Goal: Task Accomplishment & Management: Use online tool/utility

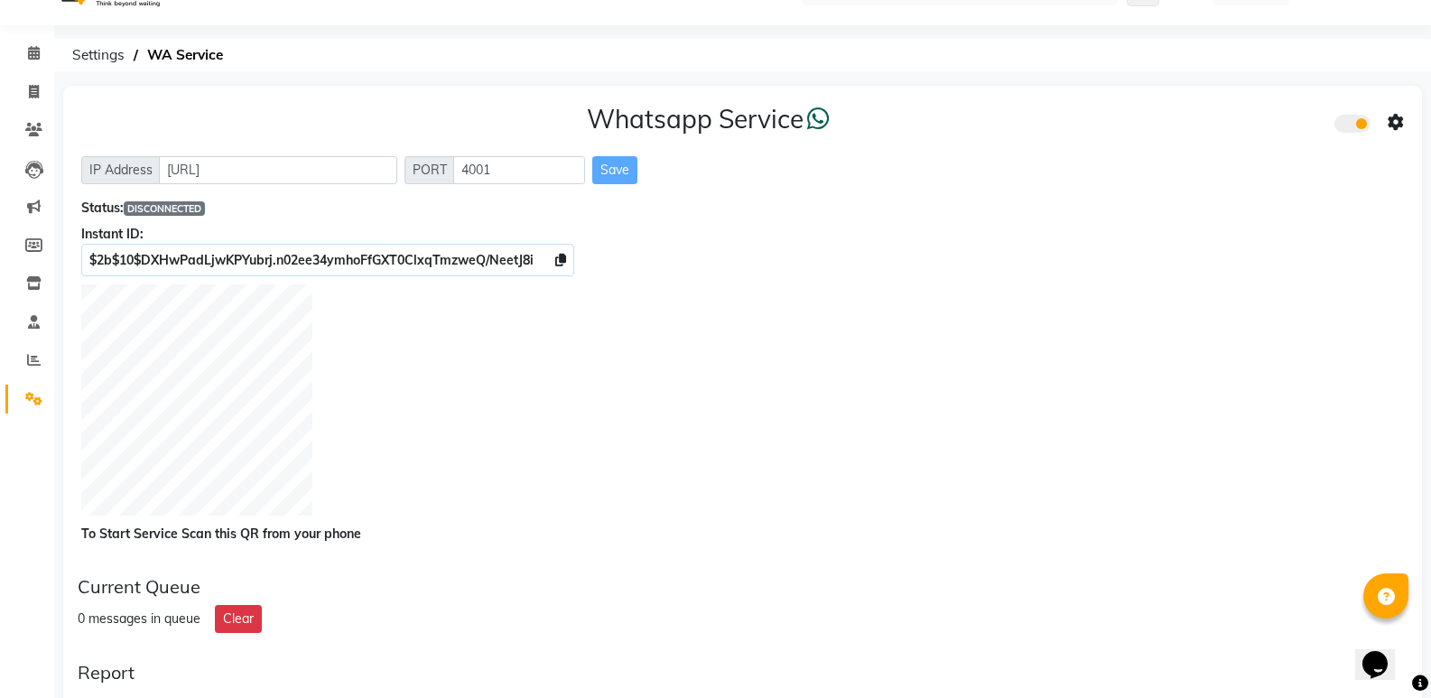
click at [28, 37] on li "Calendar" at bounding box center [27, 53] width 54 height 39
click at [36, 49] on icon at bounding box center [34, 53] width 12 height 14
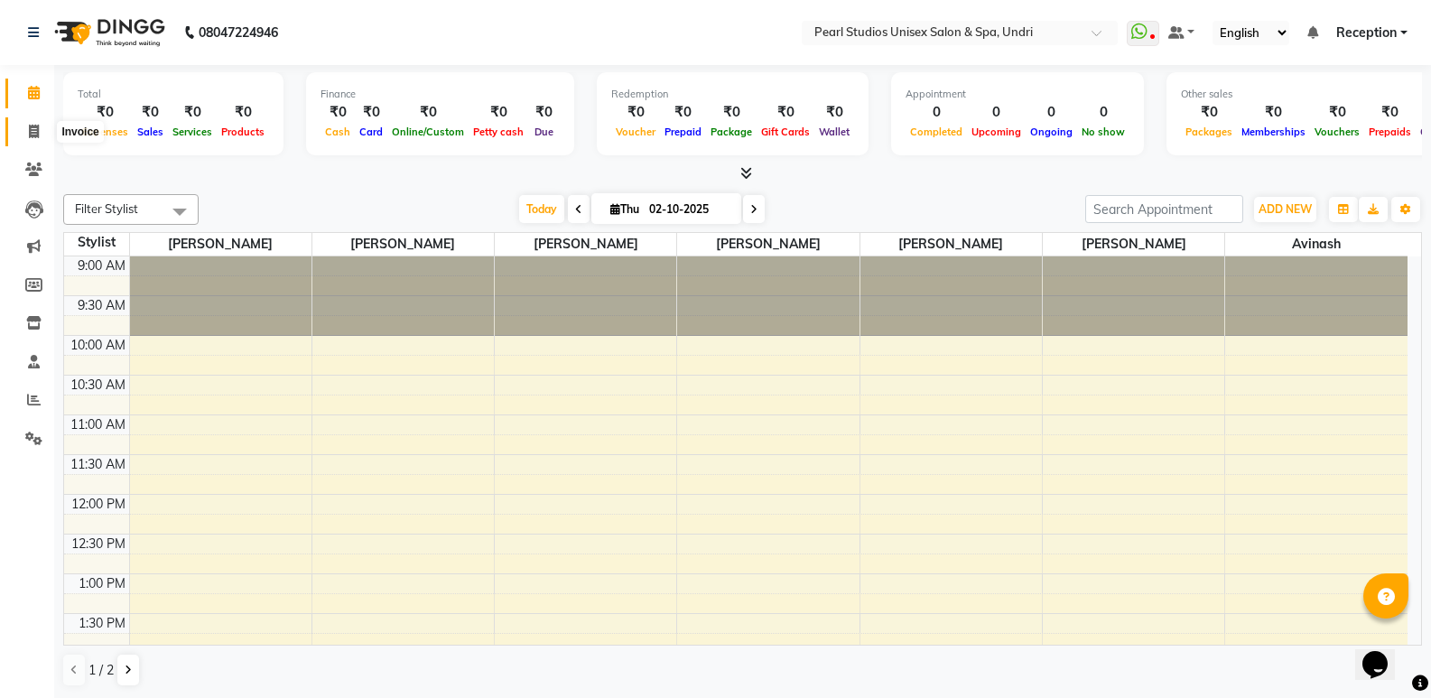
click at [32, 130] on icon at bounding box center [34, 132] width 10 height 14
select select "78"
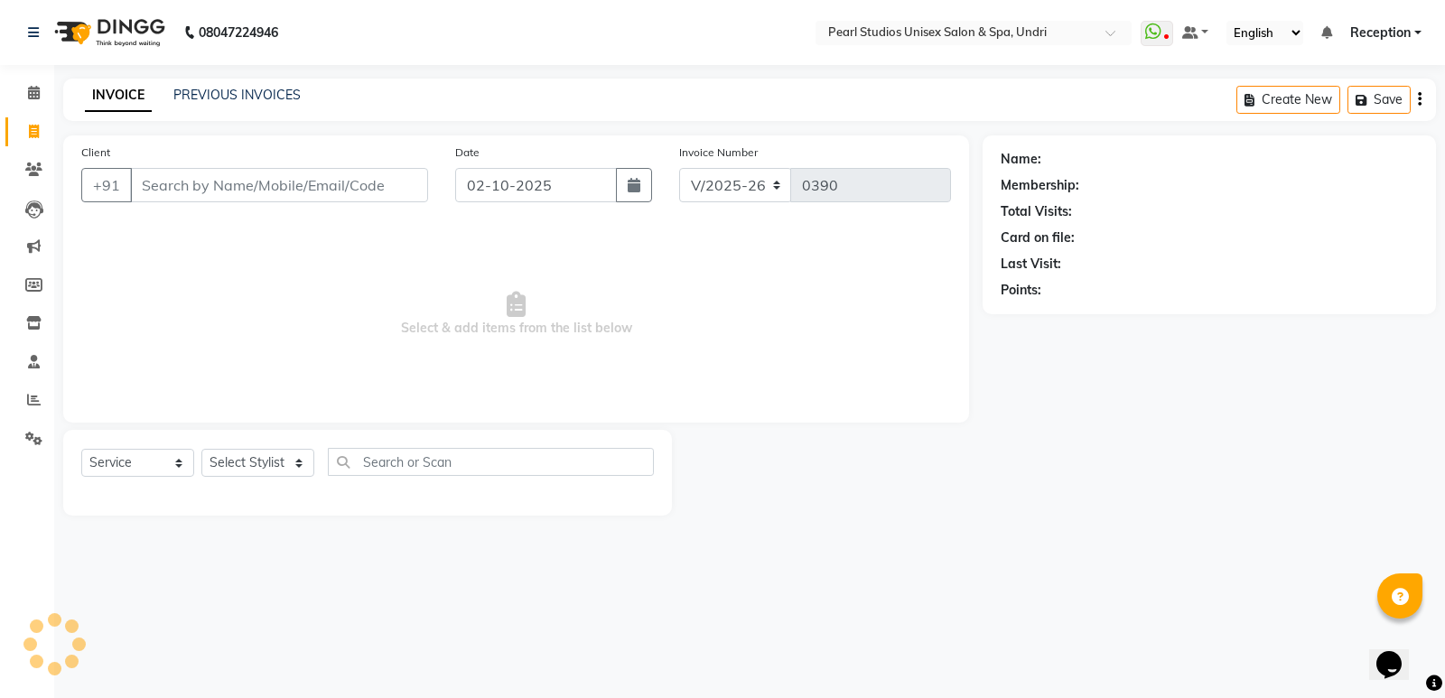
select select "membership"
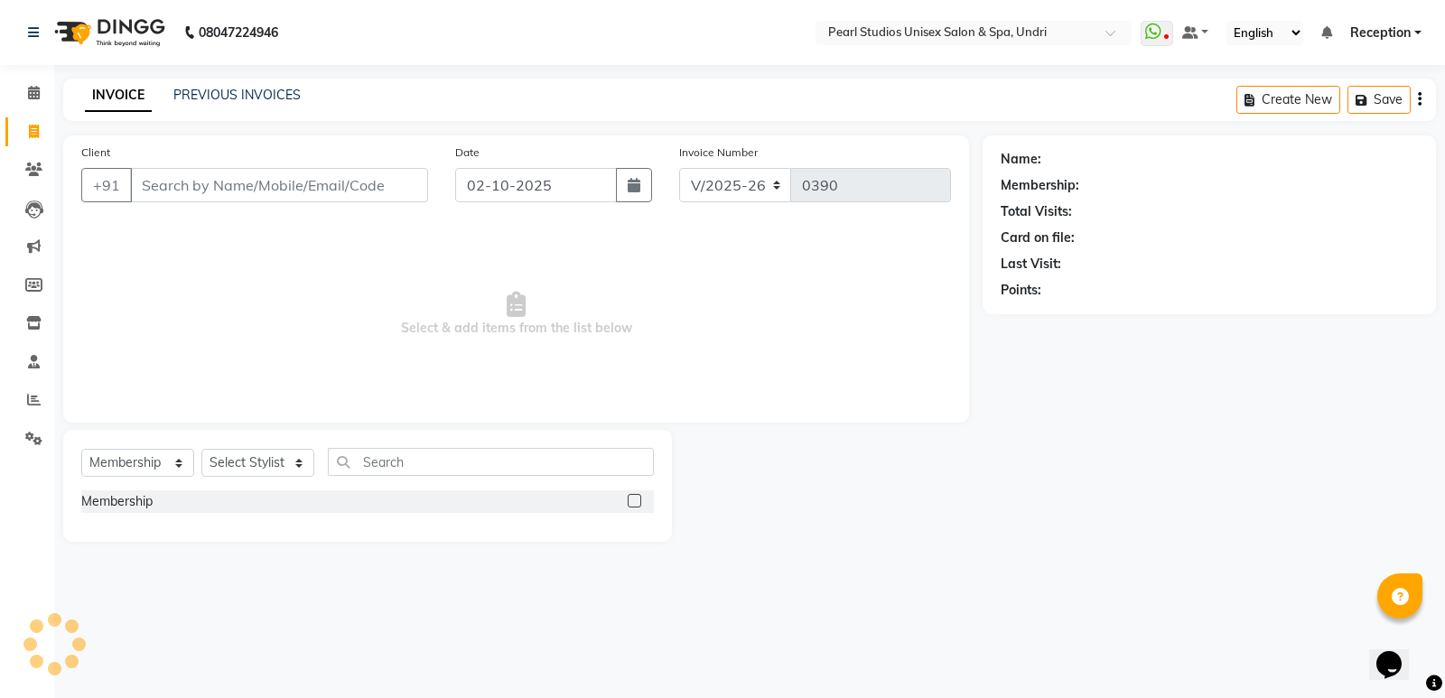
click at [204, 181] on input "Client" at bounding box center [279, 185] width 298 height 34
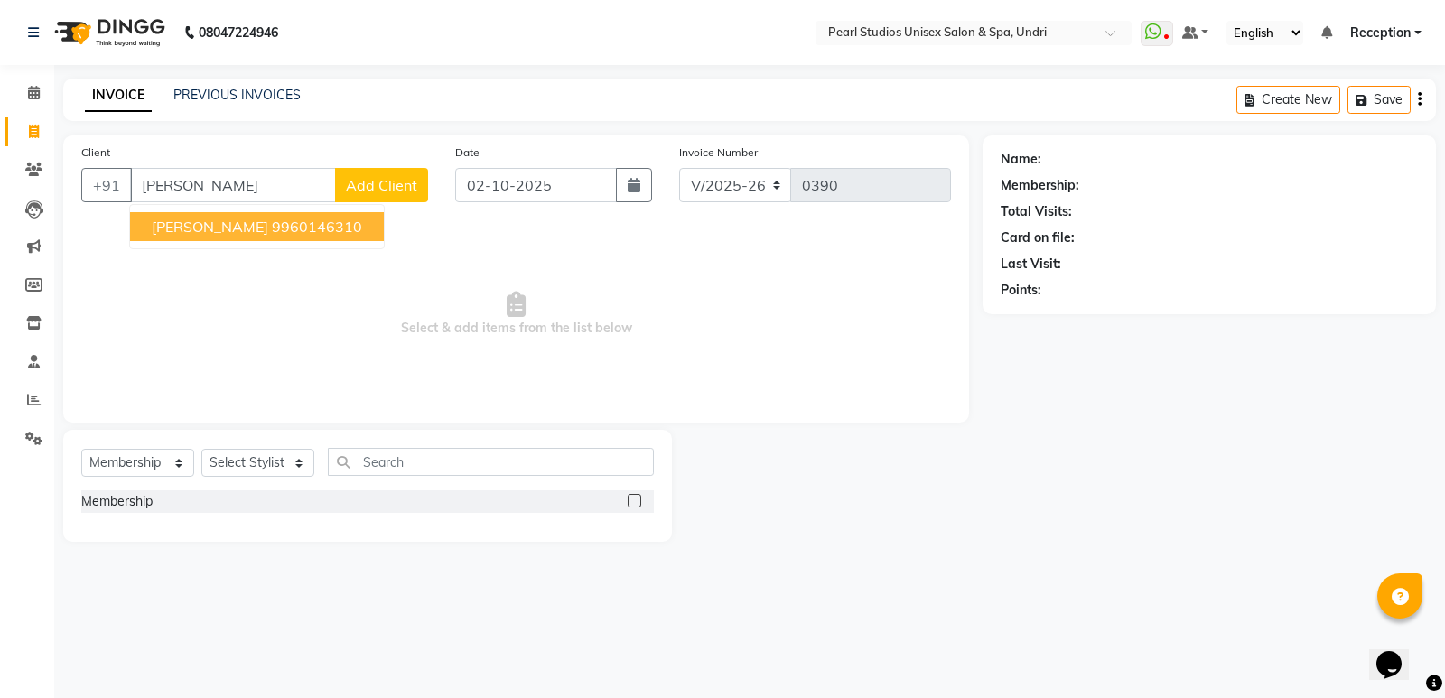
click at [224, 217] on button "[PERSON_NAME] 9960146310" at bounding box center [257, 226] width 254 height 29
type input "9960146310"
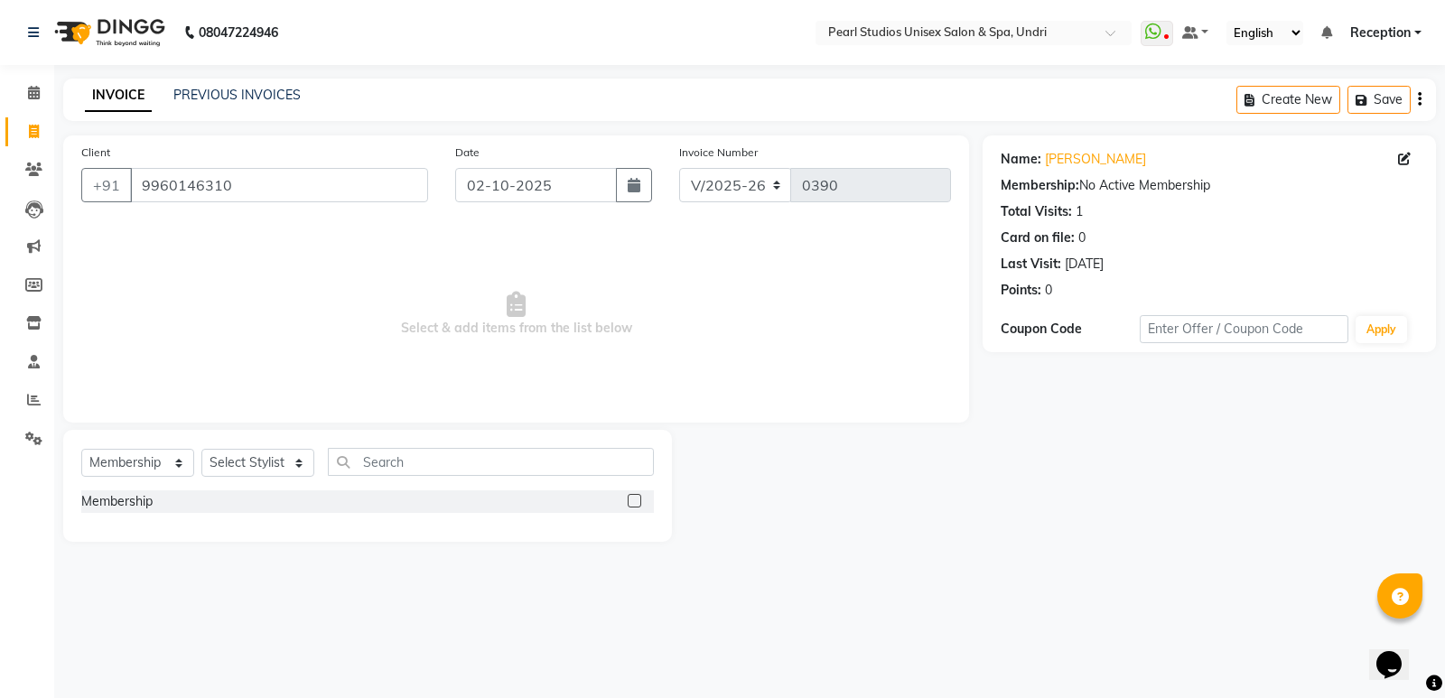
click at [152, 448] on div "Select Service Product Membership Package Voucher Prepaid Gift Card Select Styl…" at bounding box center [367, 469] width 572 height 42
click at [151, 459] on select "Select Service Product Membership Package Voucher Prepaid Gift Card" at bounding box center [137, 463] width 113 height 28
select select "service"
click at [81, 449] on select "Select Service Product Membership Package Voucher Prepaid Gift Card" at bounding box center [137, 463] width 113 height 28
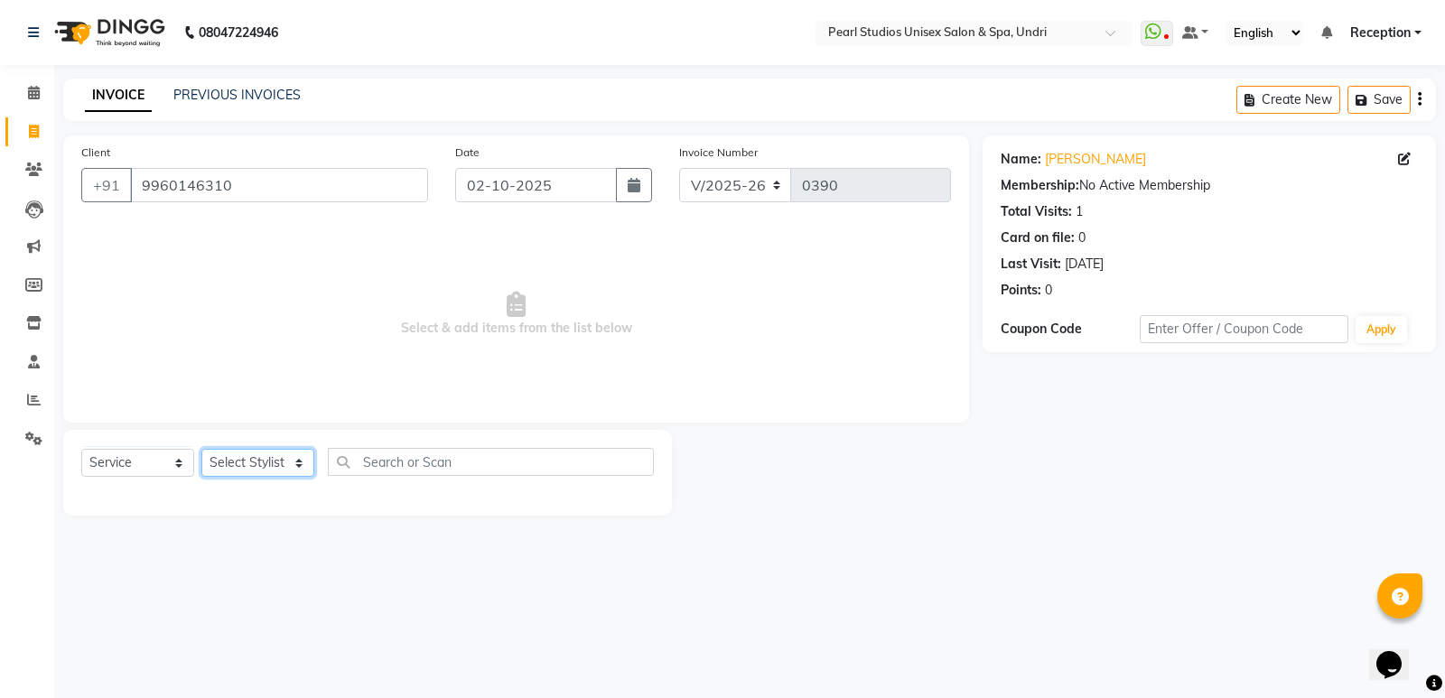
click at [278, 460] on select "Select Stylist [PERSON_NAME] [PERSON_NAME] [PERSON_NAME] Reception [PERSON_NAME…" at bounding box center [257, 463] width 113 height 28
select select "90650"
click at [201, 449] on select "Select Stylist [PERSON_NAME] [PERSON_NAME] [PERSON_NAME] Reception [PERSON_NAME…" at bounding box center [257, 463] width 113 height 28
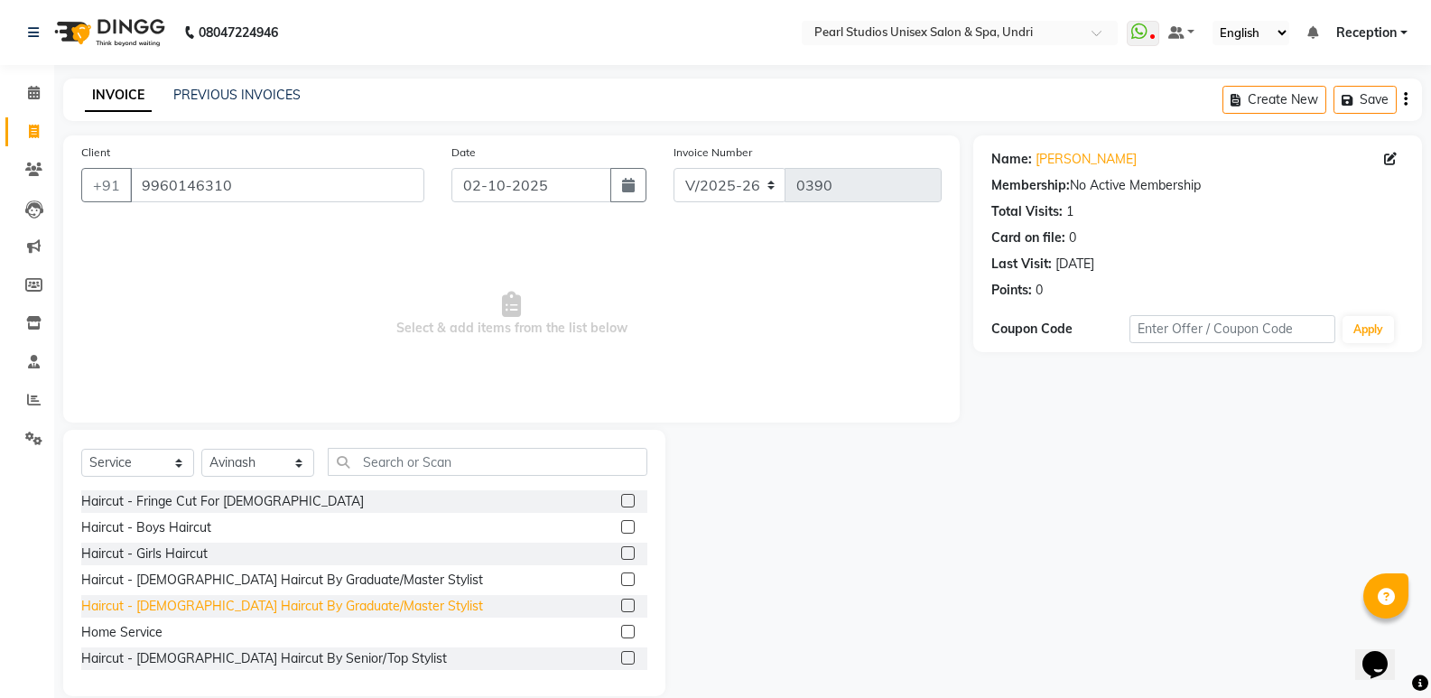
click at [248, 601] on div "Haircut - [DEMOGRAPHIC_DATA] Haircut By Graduate/Master Stylist" at bounding box center [282, 606] width 402 height 19
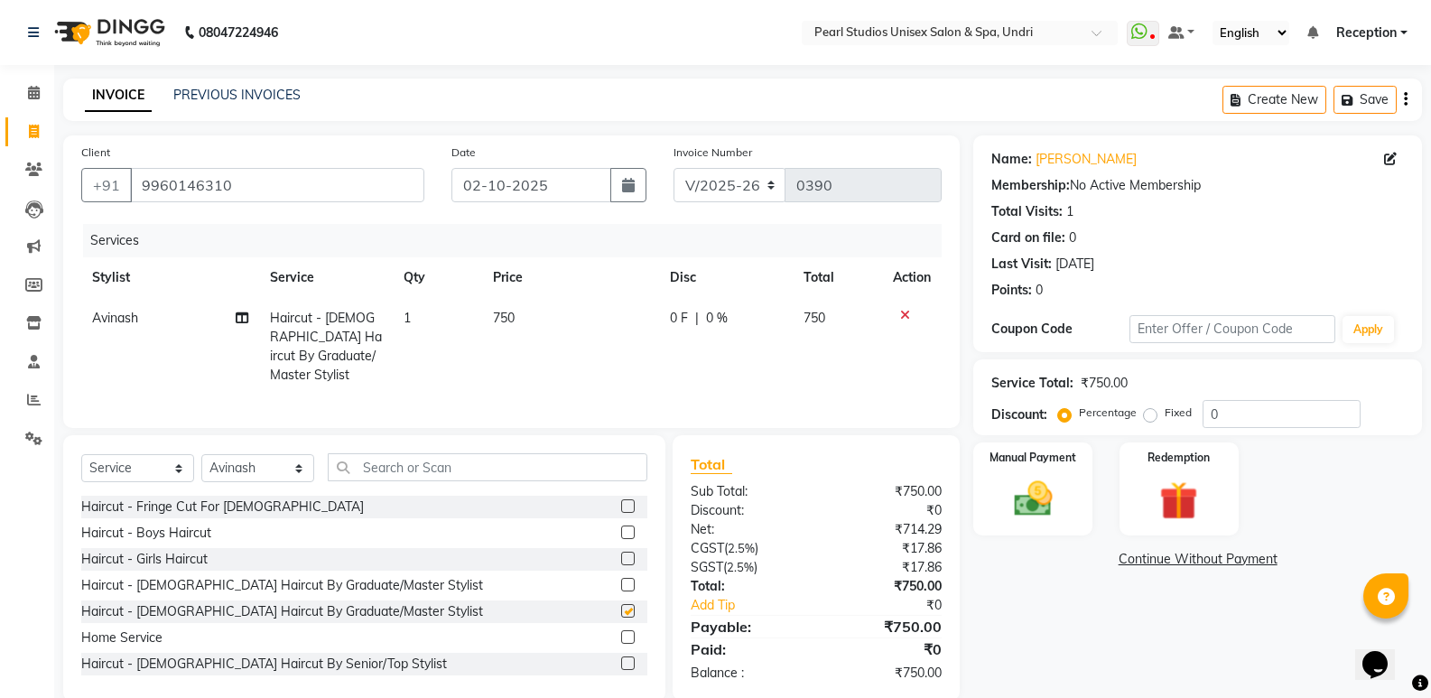
checkbox input "false"
click at [373, 460] on input "text" at bounding box center [488, 467] width 320 height 28
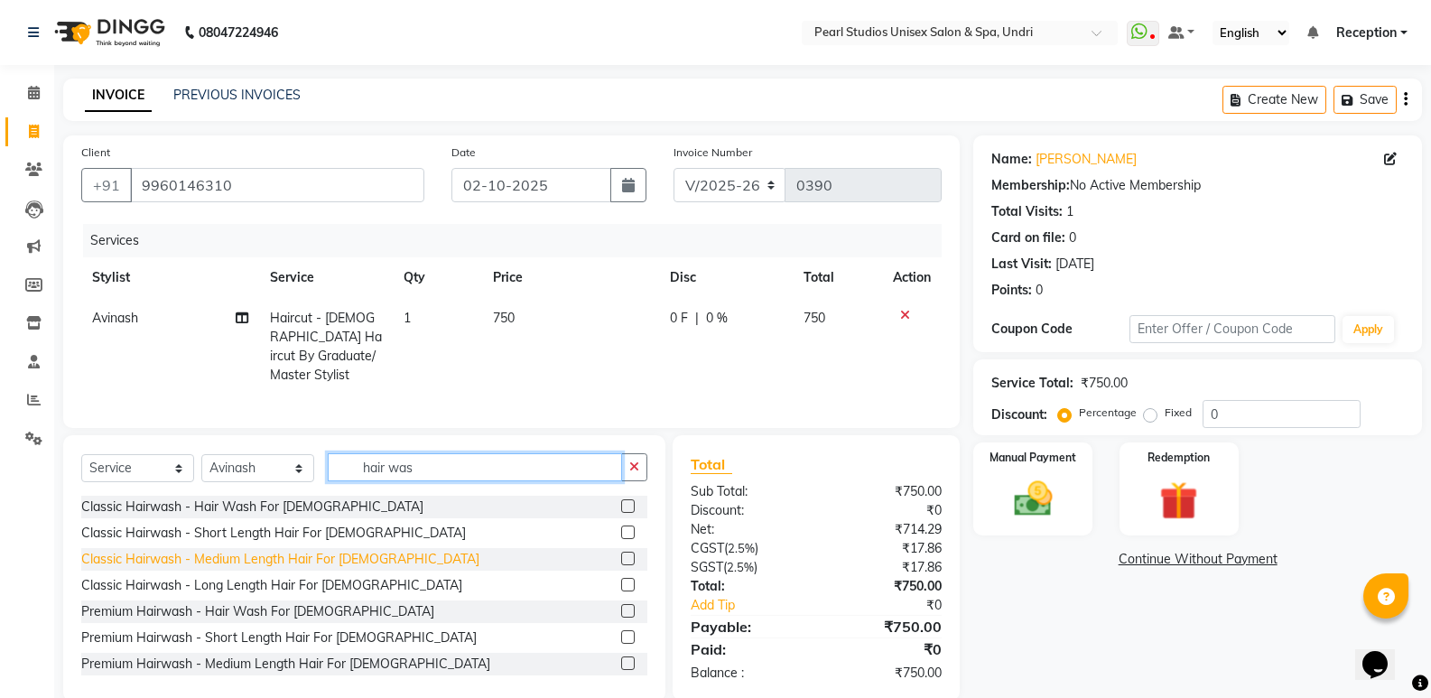
type input "hair was"
click at [284, 559] on div "Classic Hairwash - Medium Length Hair For [DEMOGRAPHIC_DATA]" at bounding box center [280, 559] width 398 height 19
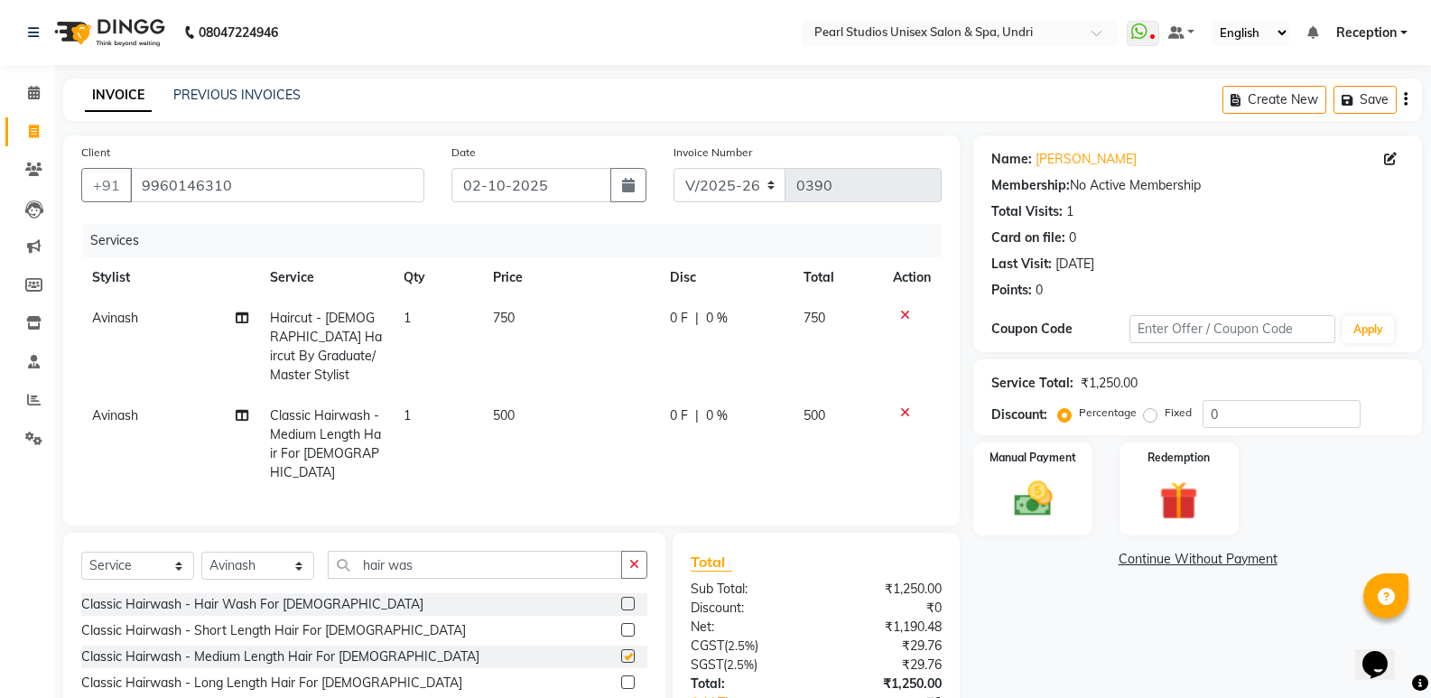
checkbox input "false"
click at [510, 407] on span "500" at bounding box center [504, 415] width 22 height 16
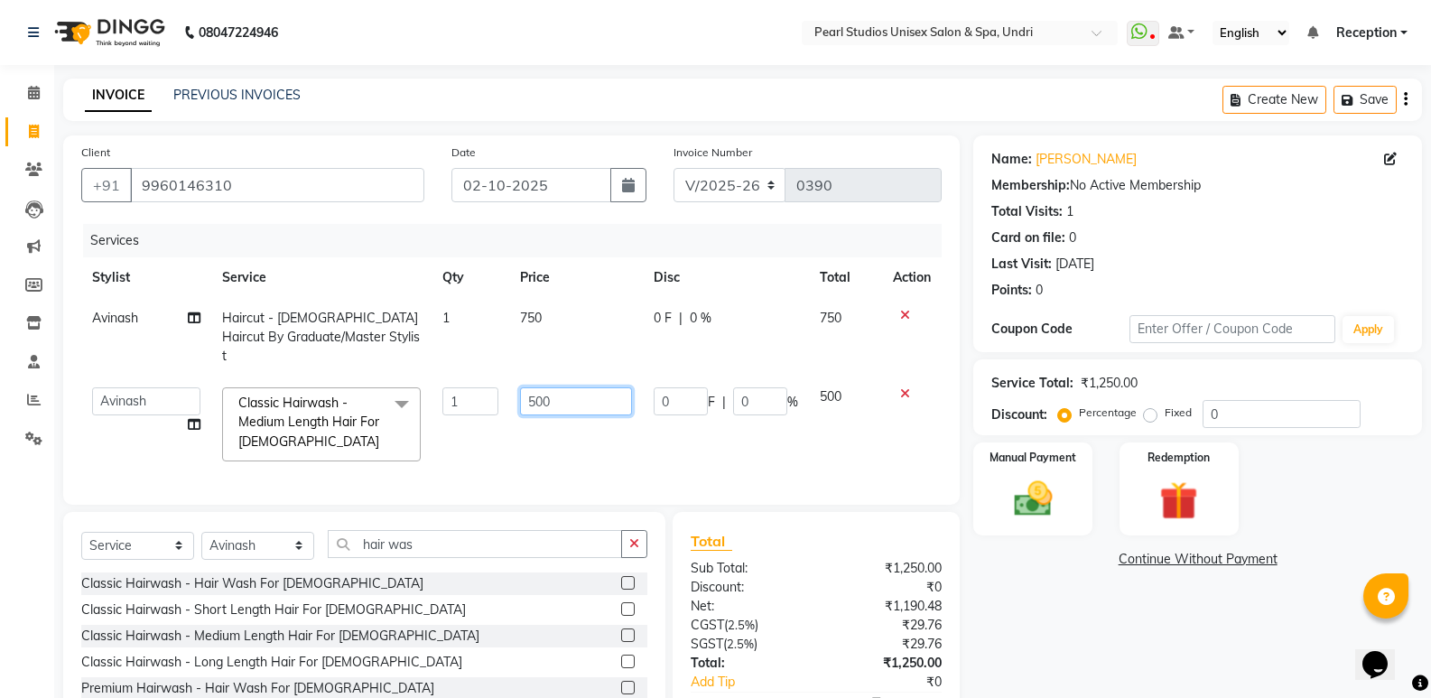
drag, startPoint x: 562, startPoint y: 381, endPoint x: 384, endPoint y: 381, distance: 177.9
click at [384, 381] on tr "[PERSON_NAME] [PERSON_NAME] [PERSON_NAME] Reception [PERSON_NAME] [PERSON_NAME]…" at bounding box center [511, 424] width 860 height 96
type input "350"
click at [623, 332] on td "750" at bounding box center [576, 337] width 134 height 79
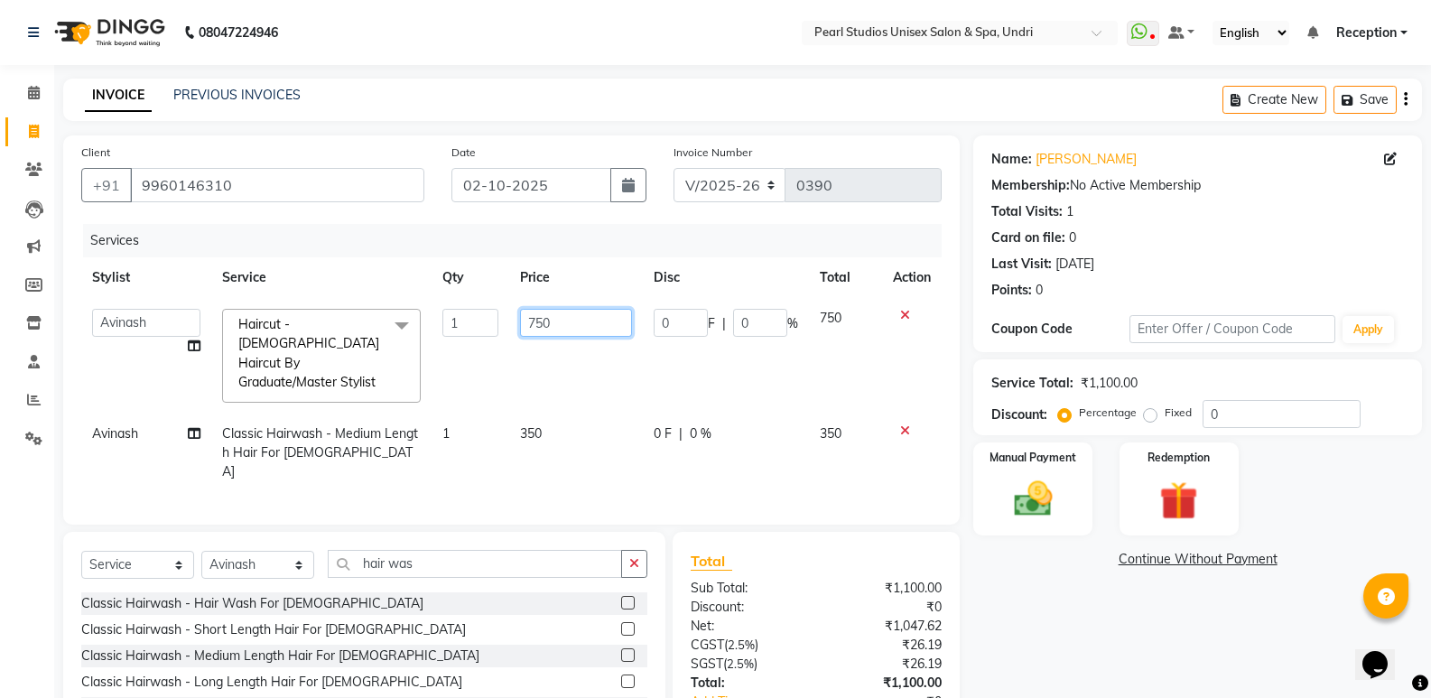
drag, startPoint x: 562, startPoint y: 319, endPoint x: 502, endPoint y: 321, distance: 59.6
click at [502, 321] on tr "[PERSON_NAME] [PERSON_NAME] [PERSON_NAME] Reception [PERSON_NAME] [PERSON_NAME]…" at bounding box center [511, 356] width 860 height 116
type input "650"
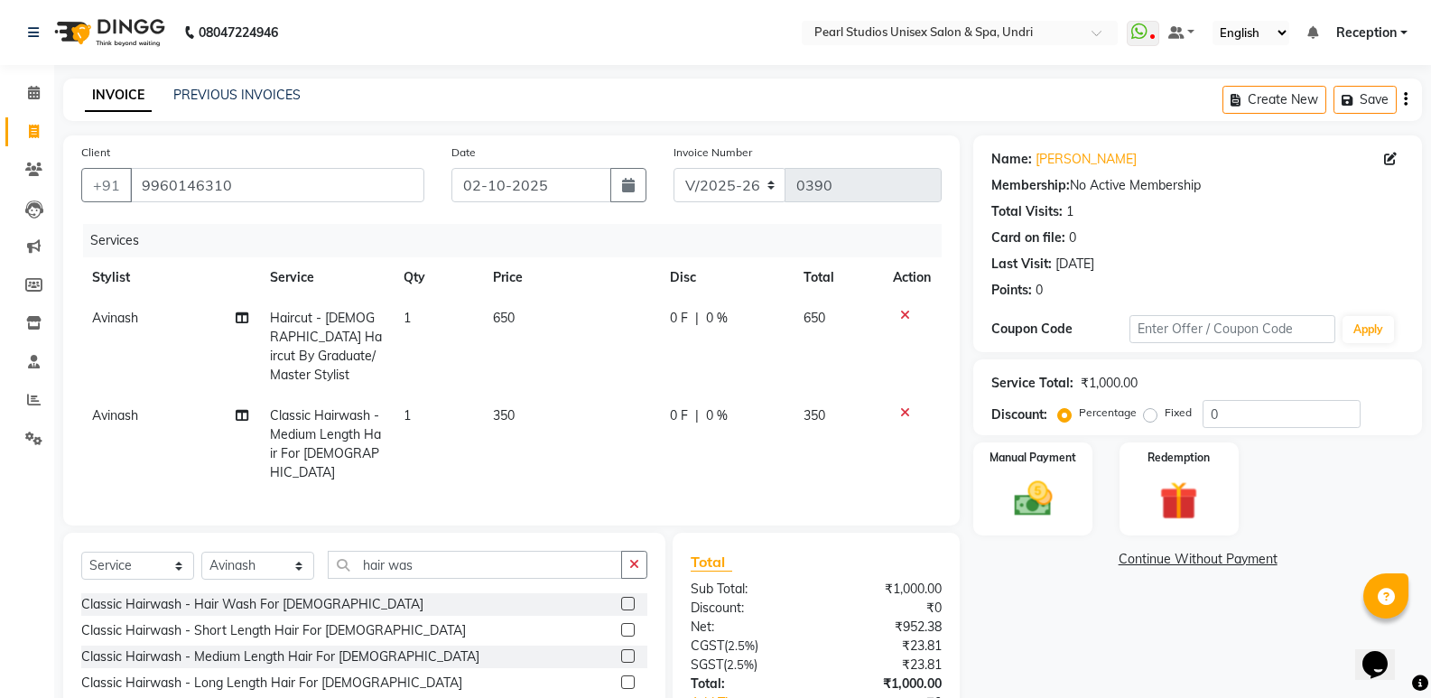
click at [614, 452] on td "350" at bounding box center [571, 444] width 178 height 98
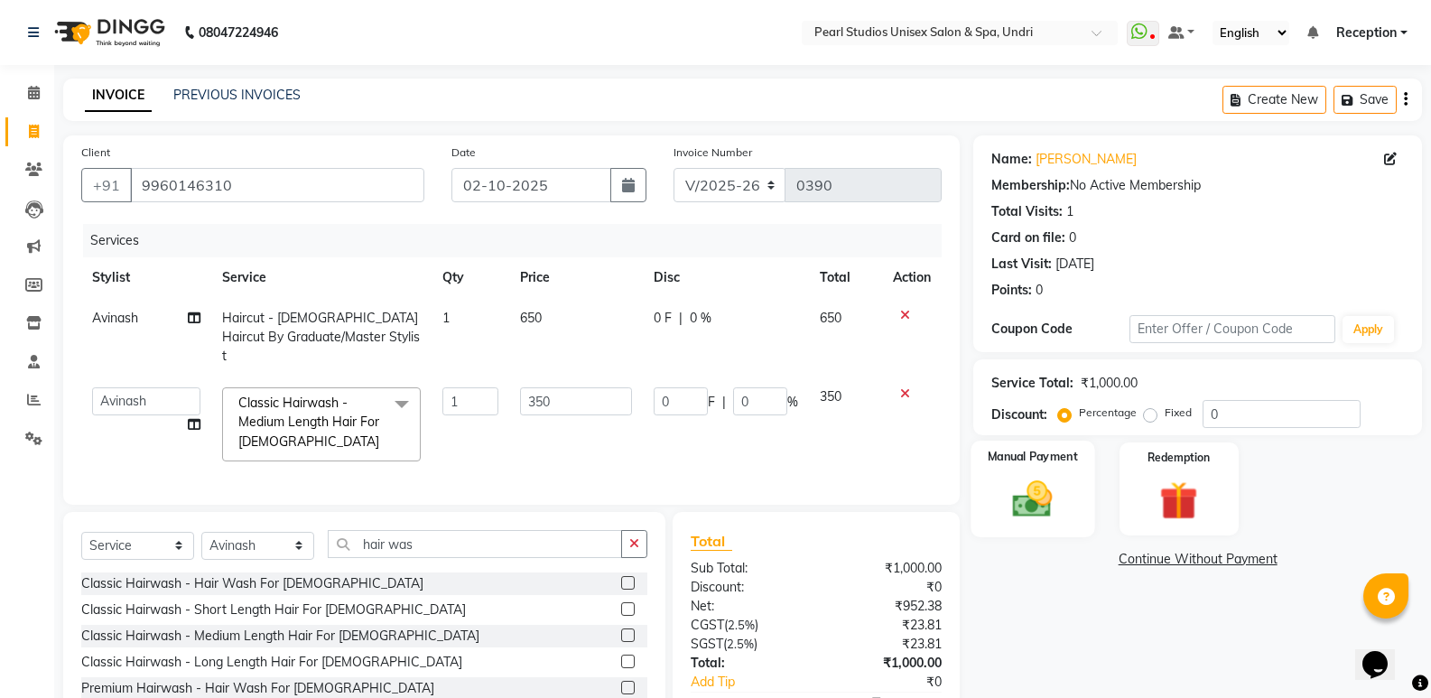
click at [1020, 486] on img at bounding box center [1032, 499] width 64 height 46
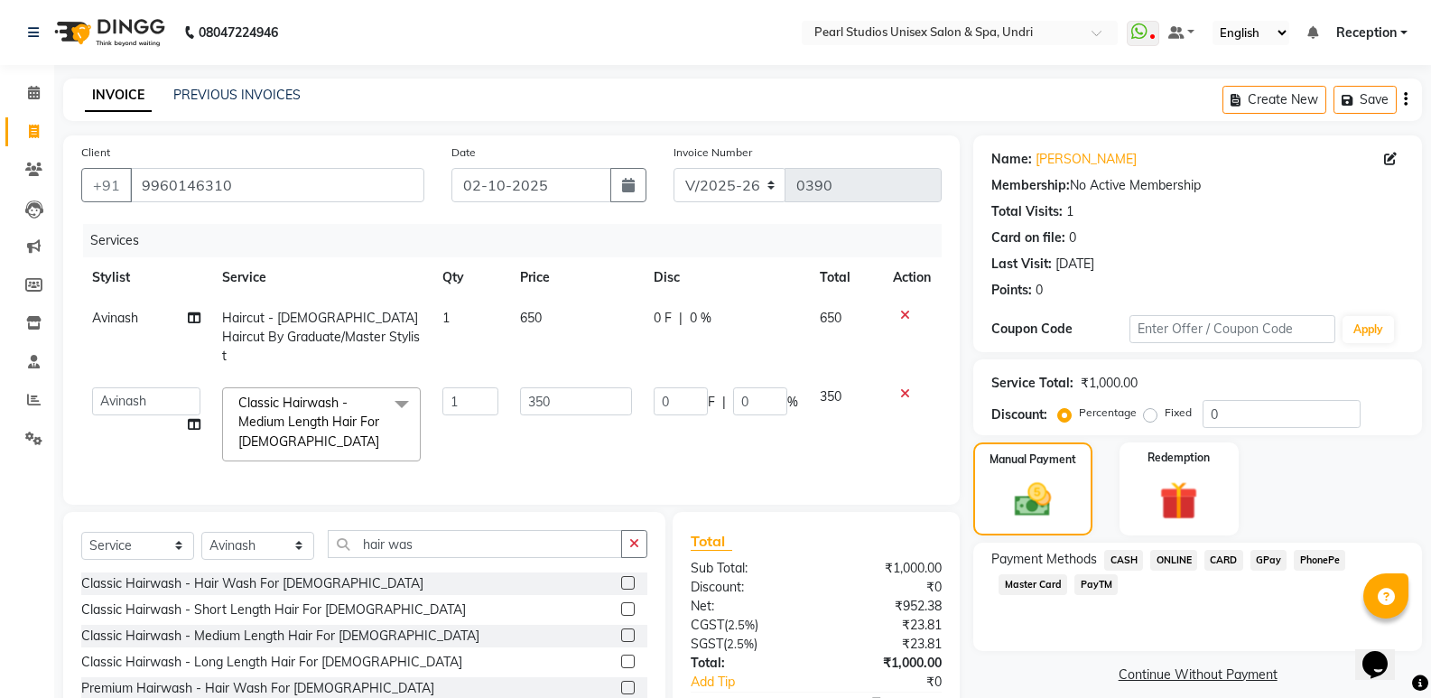
click at [1163, 566] on span "ONLINE" at bounding box center [1173, 560] width 47 height 21
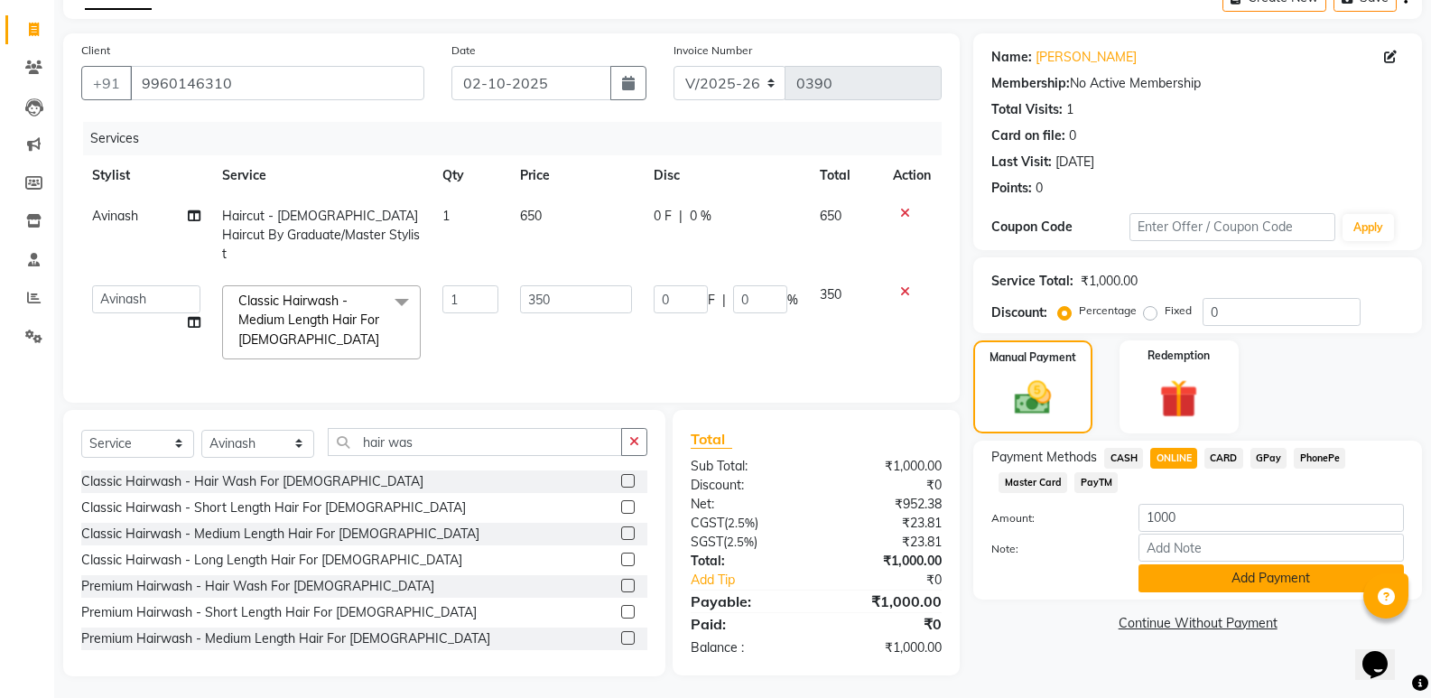
click at [1183, 577] on button "Add Payment" at bounding box center [1270, 578] width 265 height 28
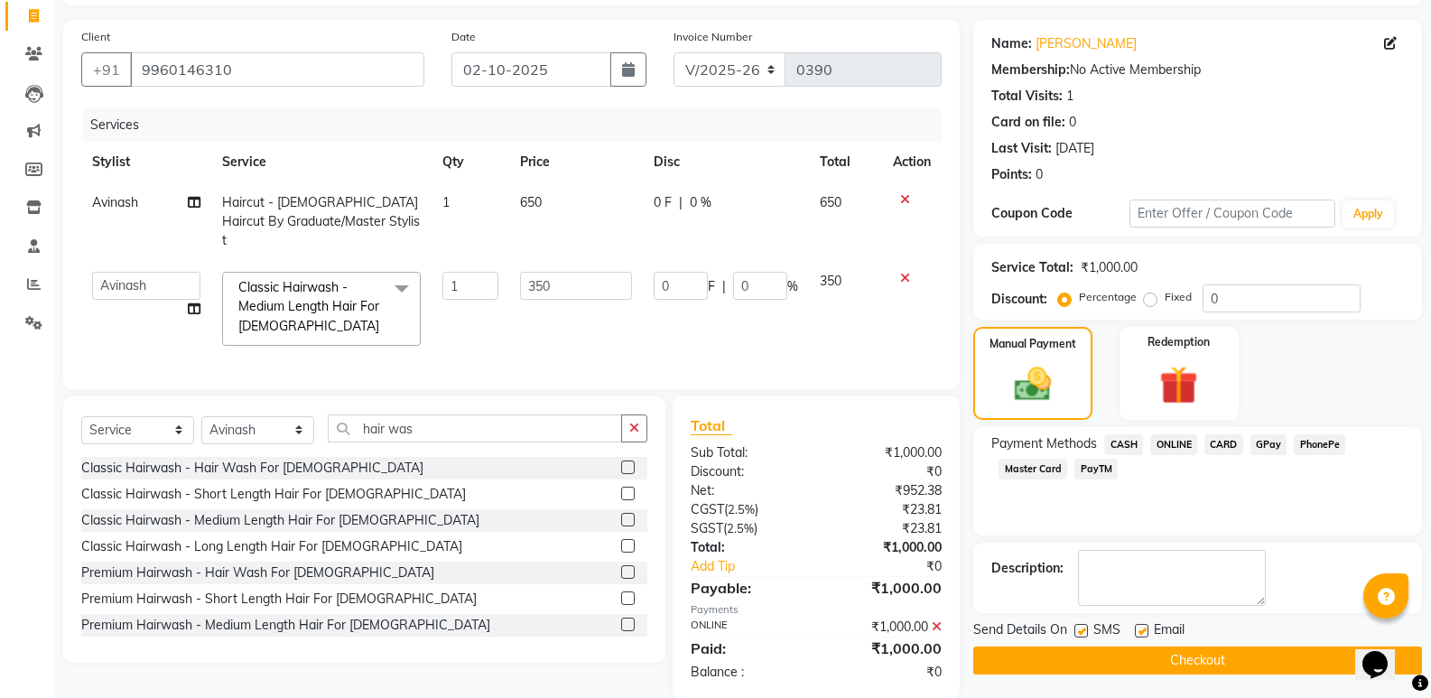
scroll to position [139, 0]
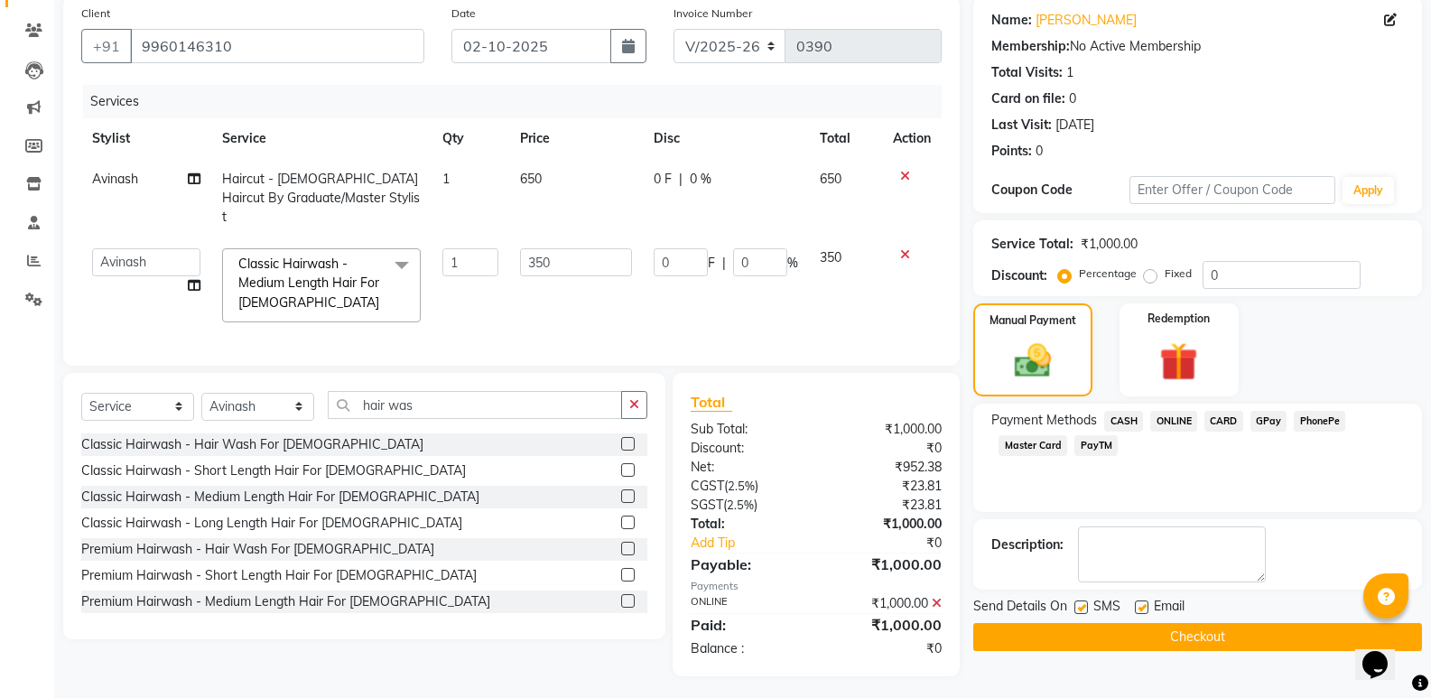
click at [1084, 605] on label at bounding box center [1081, 607] width 14 height 14
click at [1084, 605] on input "checkbox" at bounding box center [1080, 608] width 12 height 12
checkbox input "false"
click at [1138, 610] on label at bounding box center [1142, 607] width 14 height 14
click at [1138, 610] on input "checkbox" at bounding box center [1141, 608] width 12 height 12
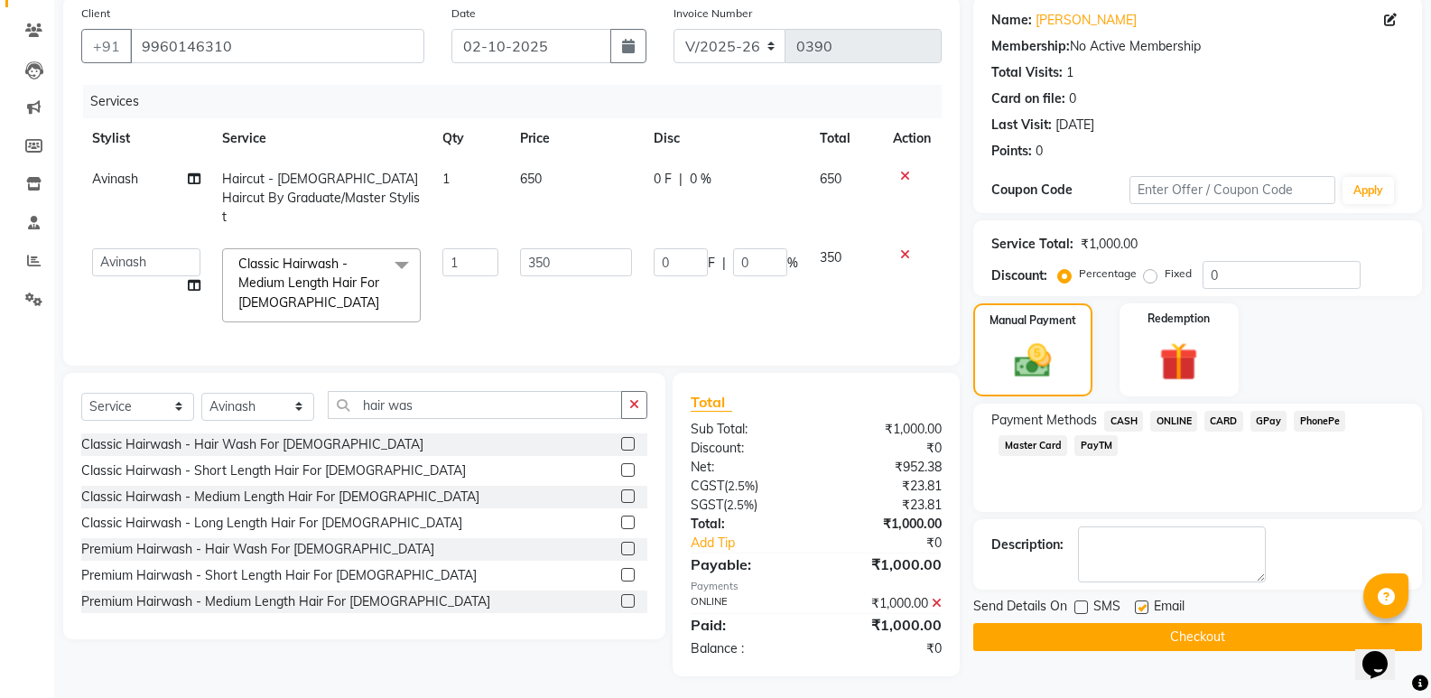
checkbox input "false"
click at [1139, 627] on button "Checkout" at bounding box center [1197, 637] width 449 height 28
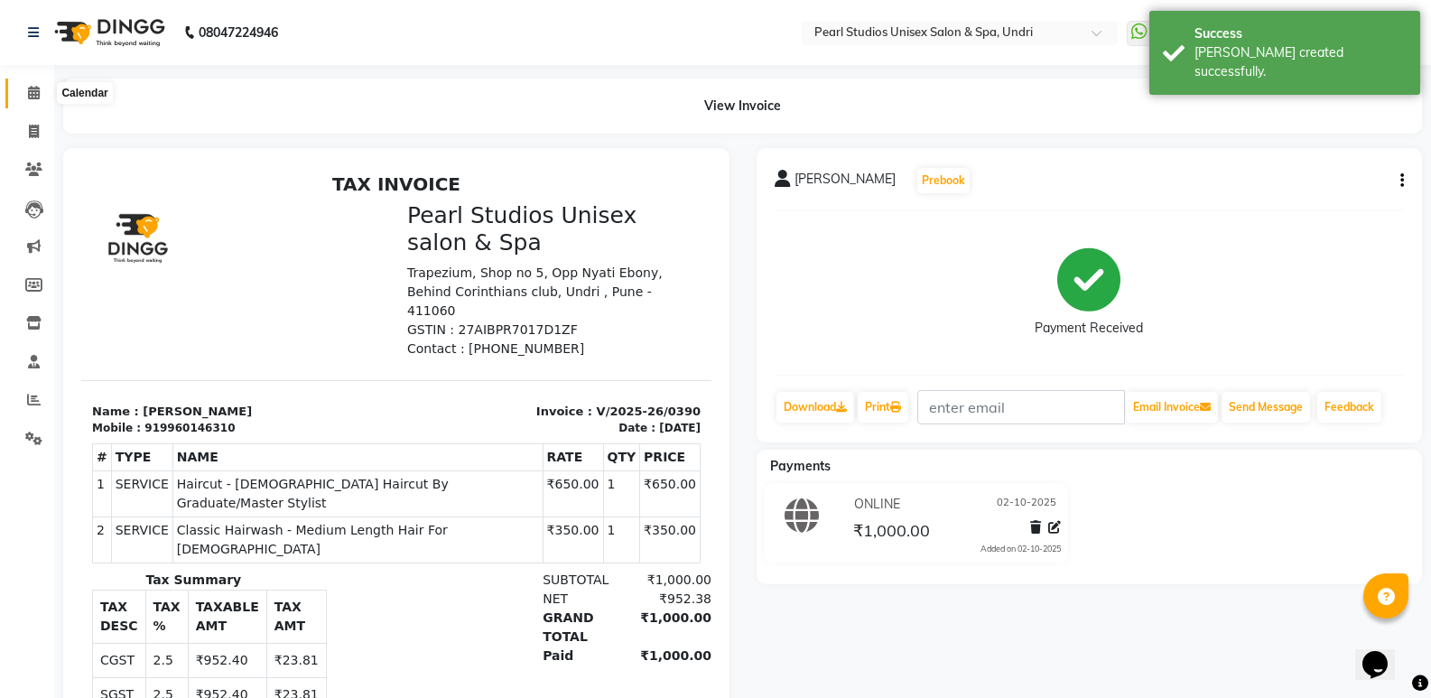
click at [31, 96] on icon at bounding box center [34, 93] width 12 height 14
